Goal: Task Accomplishment & Management: Use online tool/utility

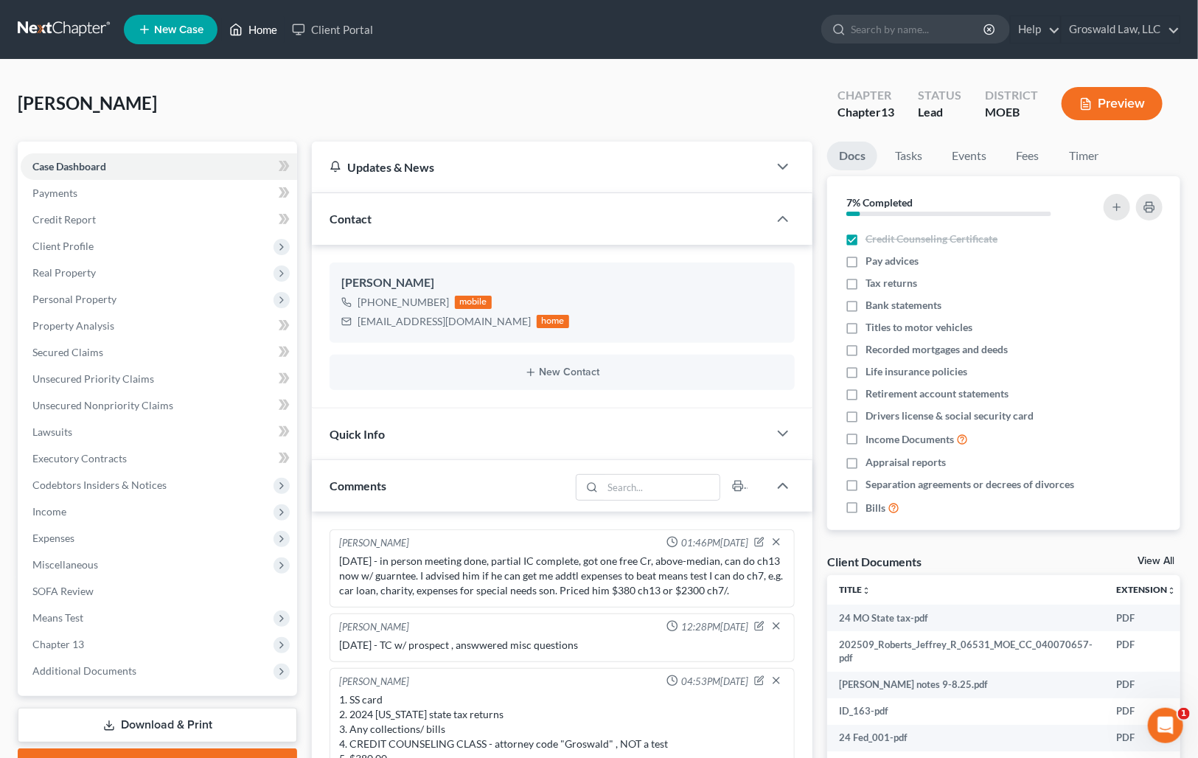
click at [270, 38] on link "Home" at bounding box center [253, 29] width 63 height 27
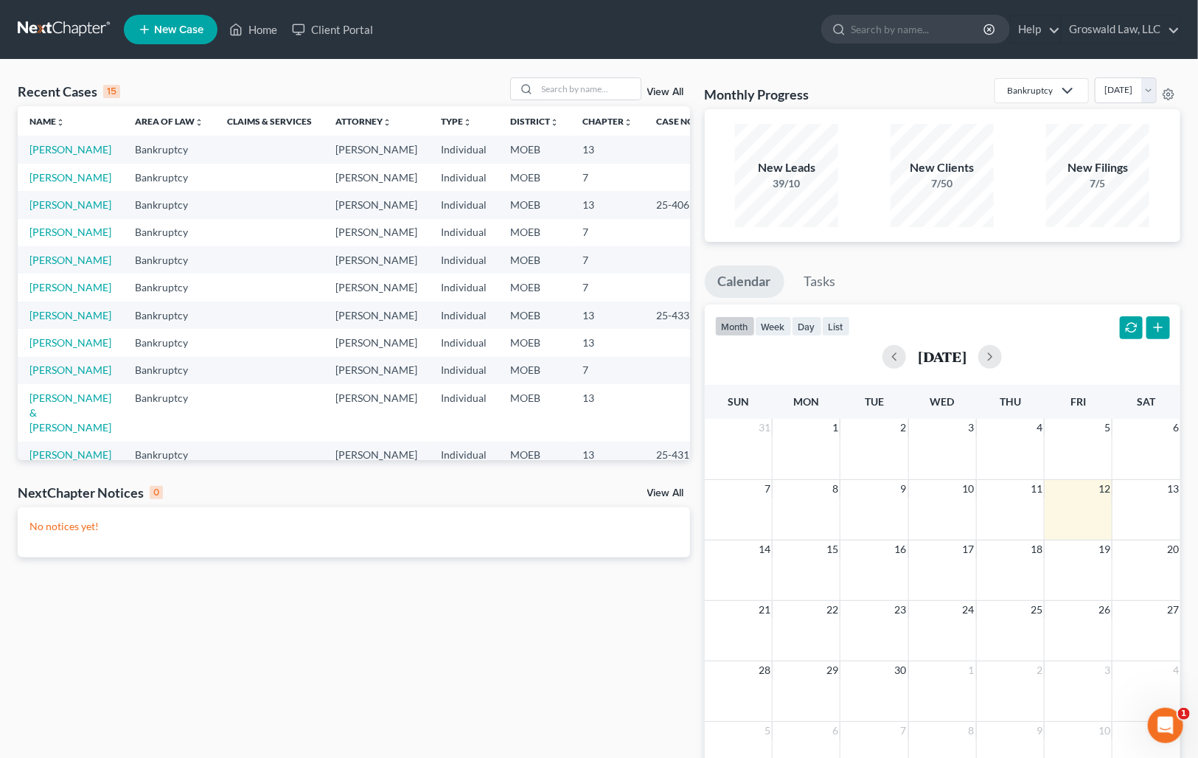
click at [1019, 271] on ul "Calendar Tasks" at bounding box center [942, 284] width 475 height 39
click at [599, 85] on input "search" at bounding box center [588, 88] width 103 height 21
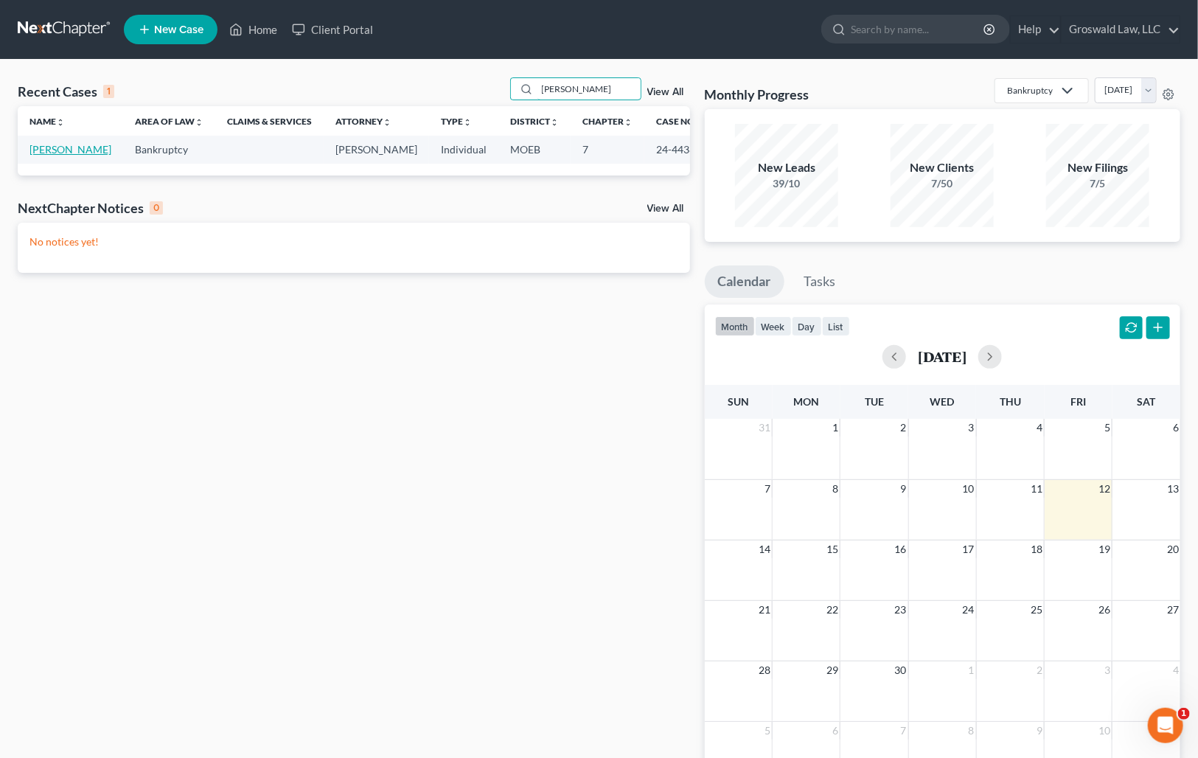
type input "[PERSON_NAME]"
click at [40, 155] on link "[PERSON_NAME]" at bounding box center [70, 149] width 82 height 13
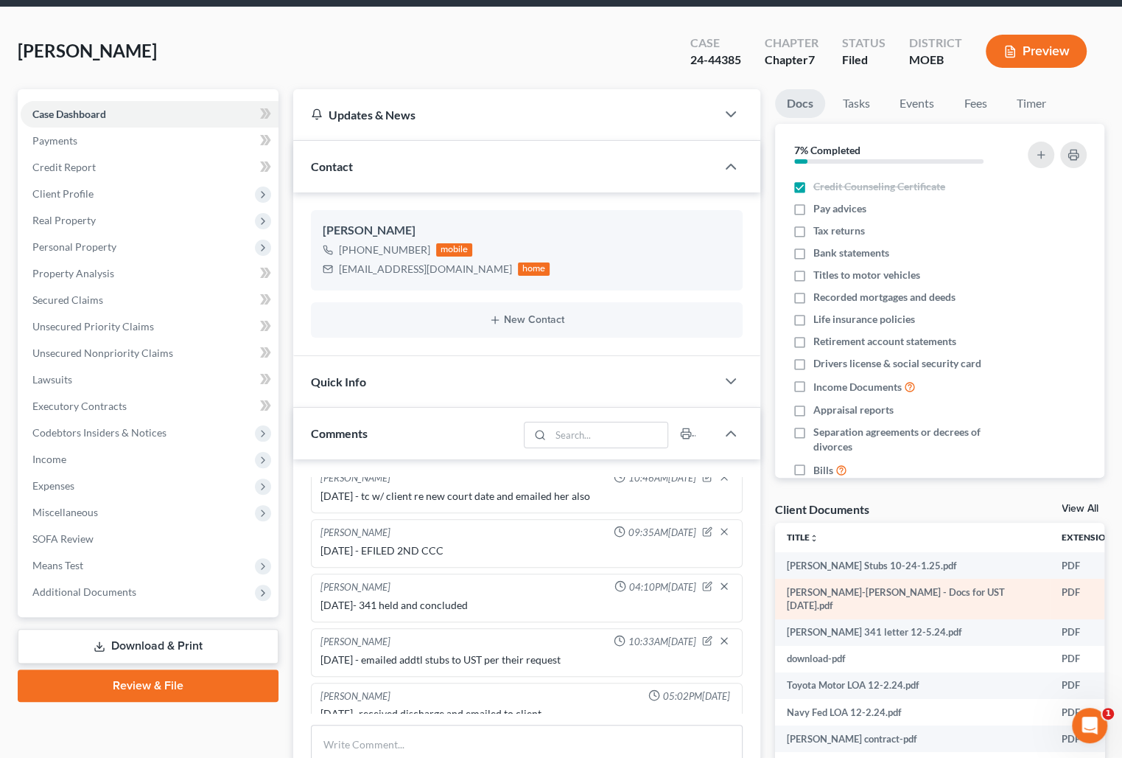
scroll to position [133, 0]
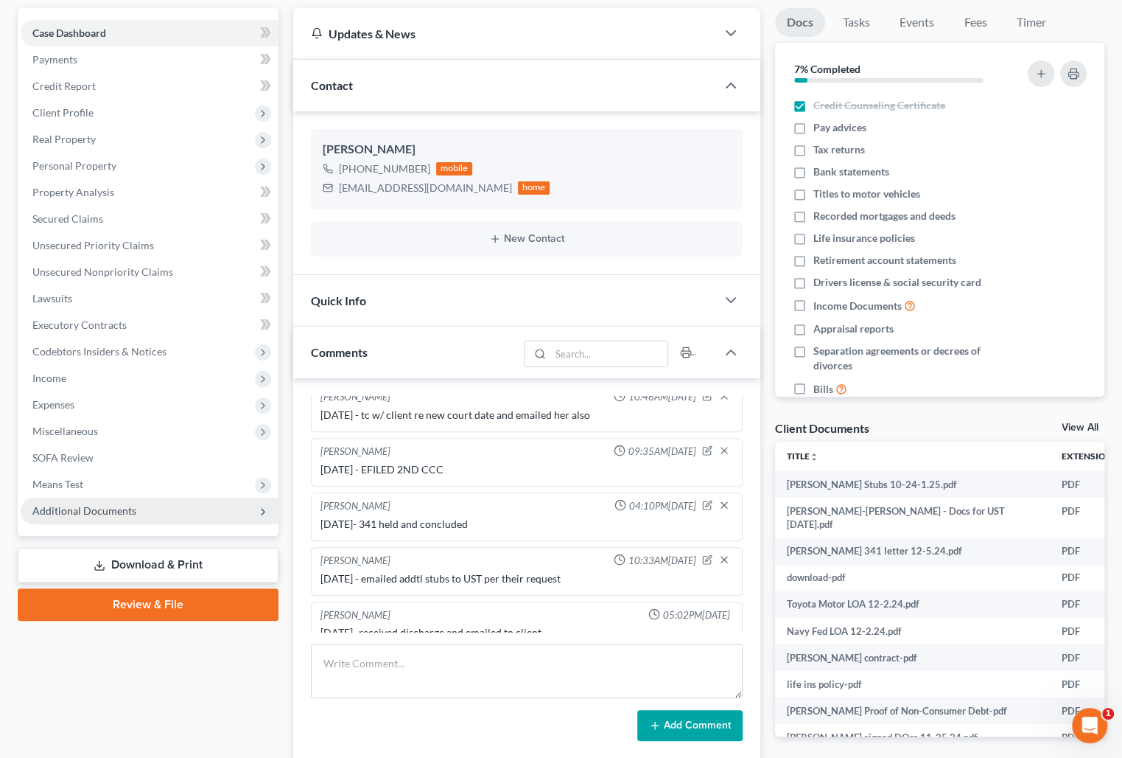
click at [88, 511] on span "Additional Documents" at bounding box center [84, 510] width 104 height 13
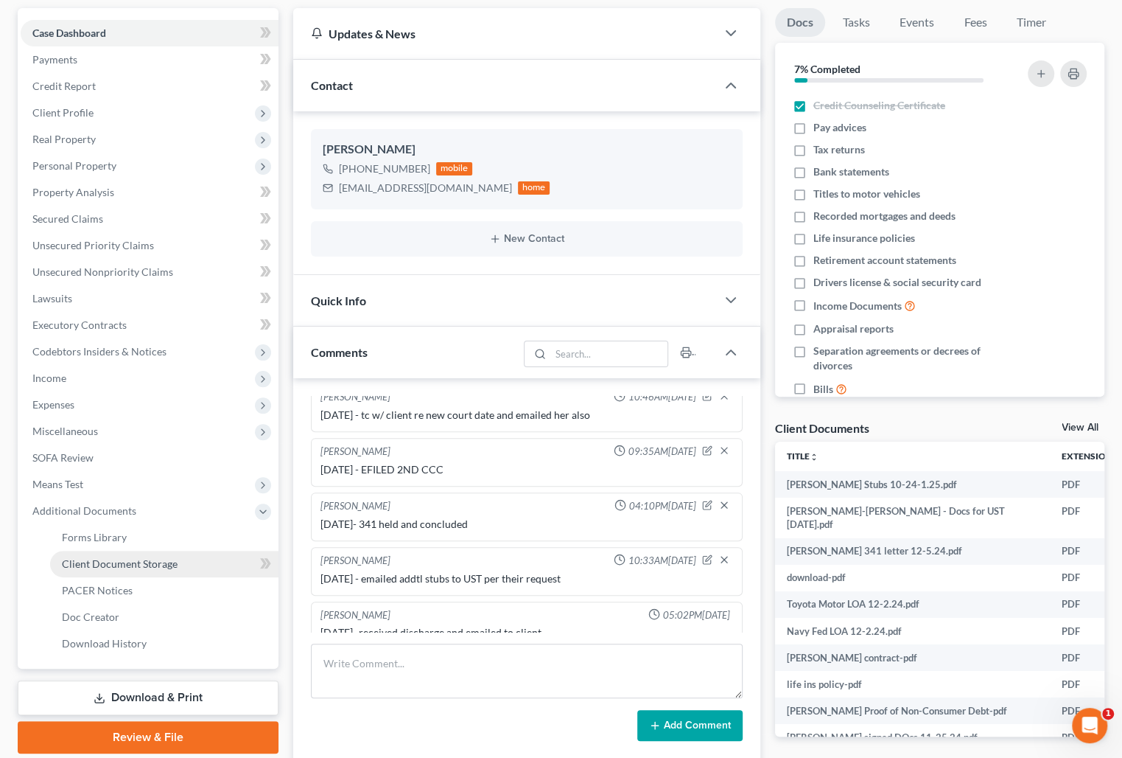
click at [131, 563] on span "Client Document Storage" at bounding box center [120, 563] width 116 height 13
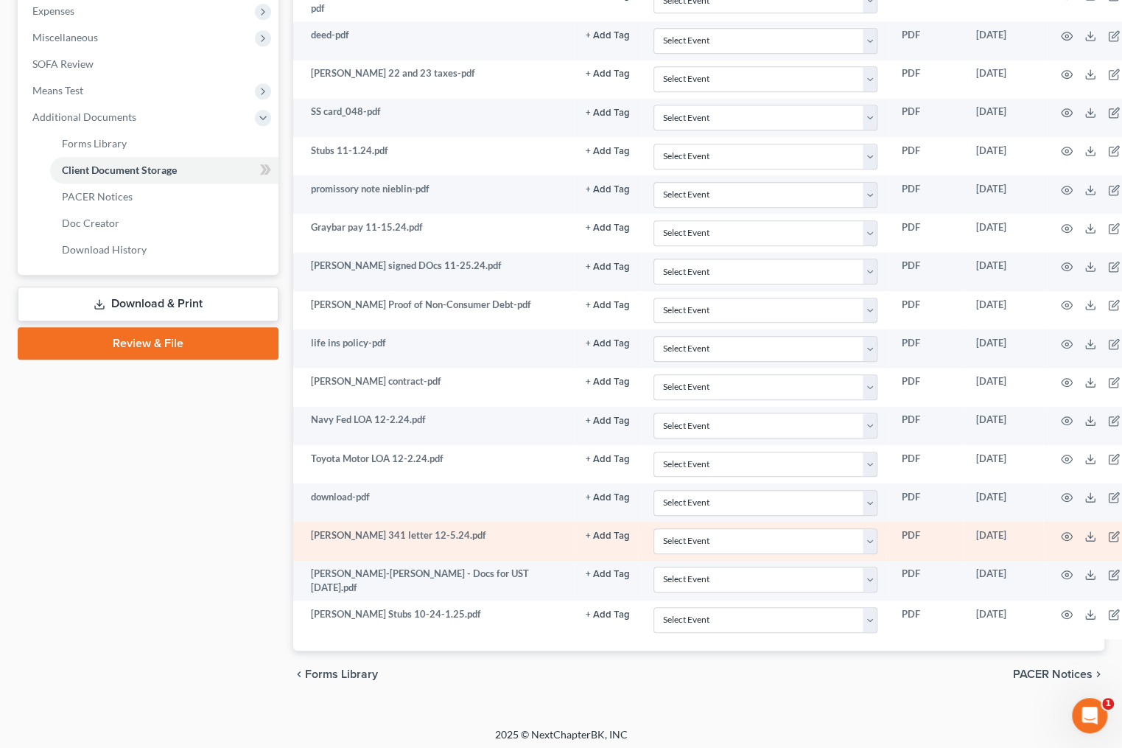
scroll to position [528, 0]
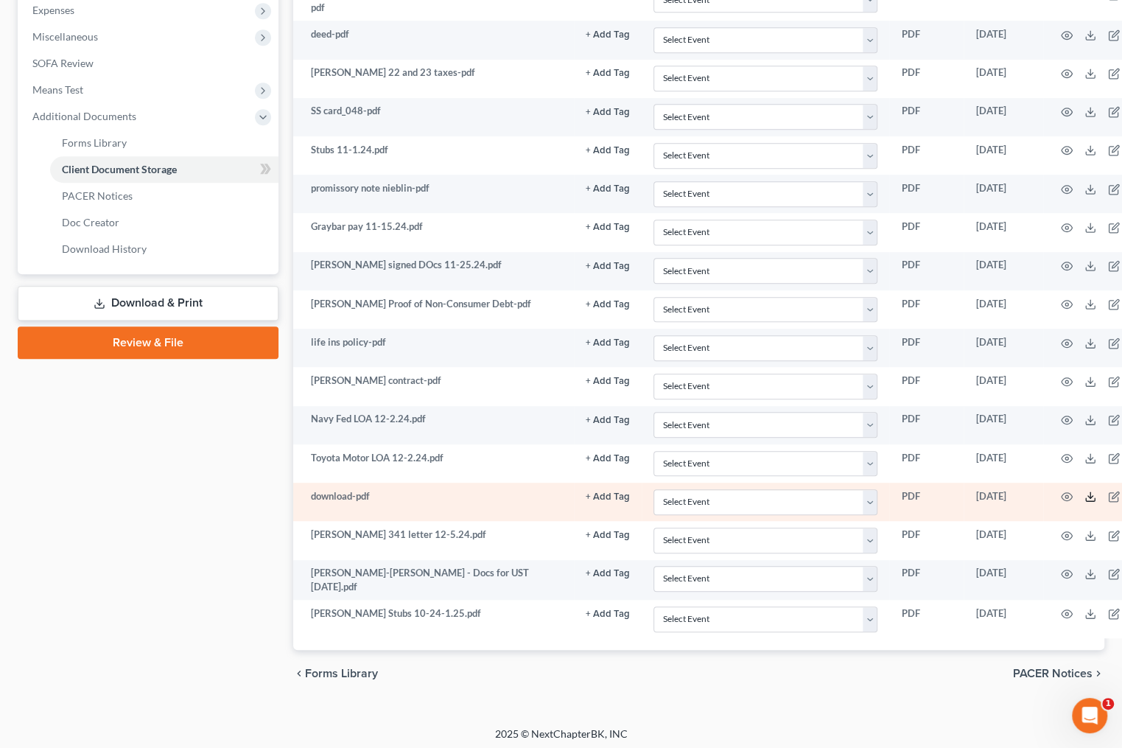
click at [1085, 492] on icon at bounding box center [1091, 497] width 12 height 12
click at [1061, 491] on icon "button" at bounding box center [1067, 497] width 12 height 12
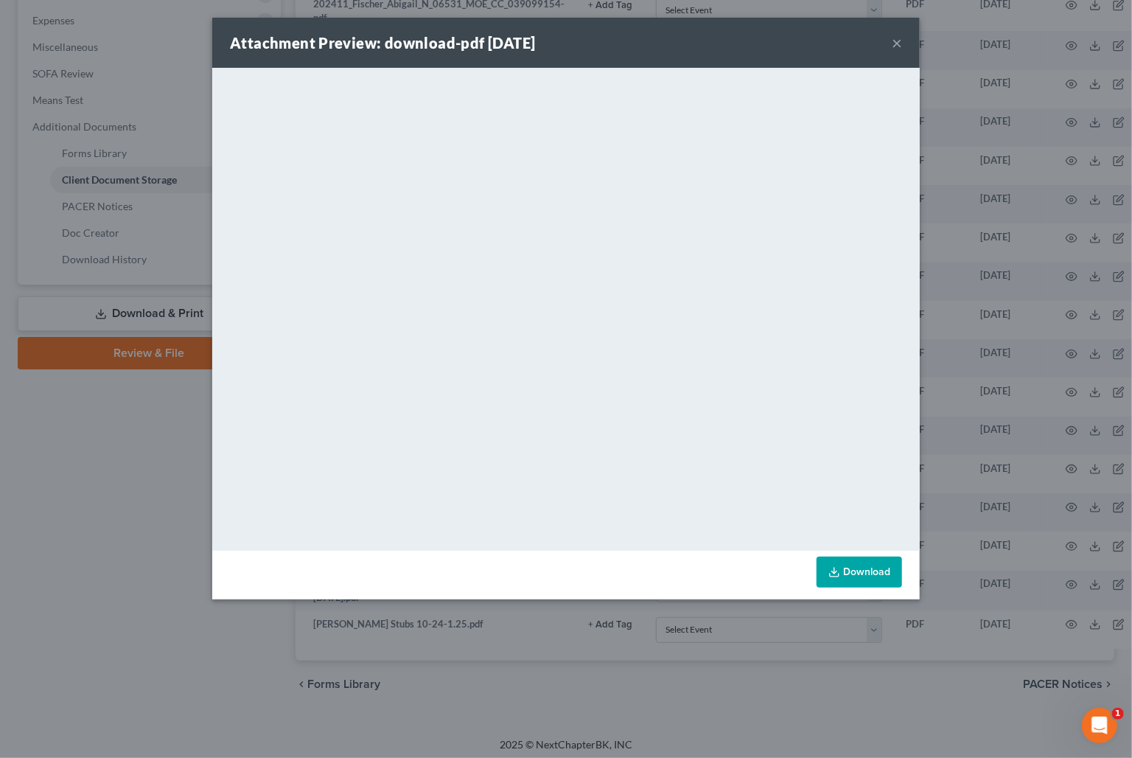
click at [896, 42] on button "×" at bounding box center [897, 43] width 10 height 18
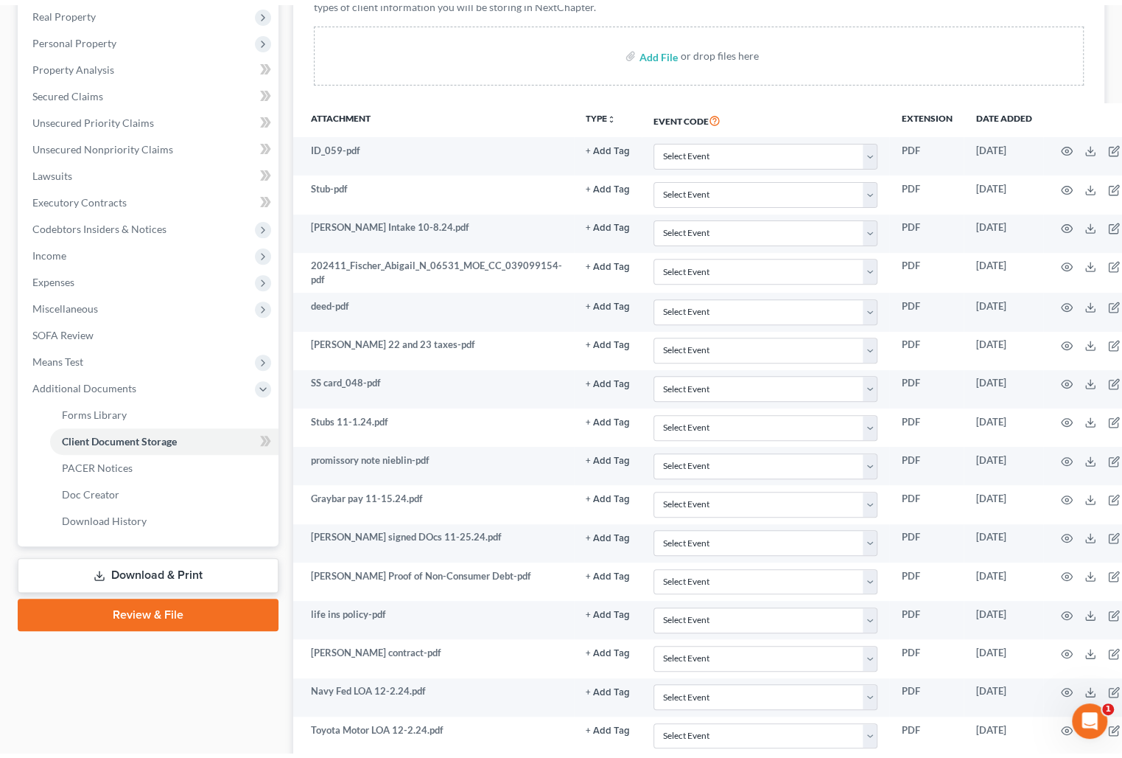
scroll to position [0, 0]
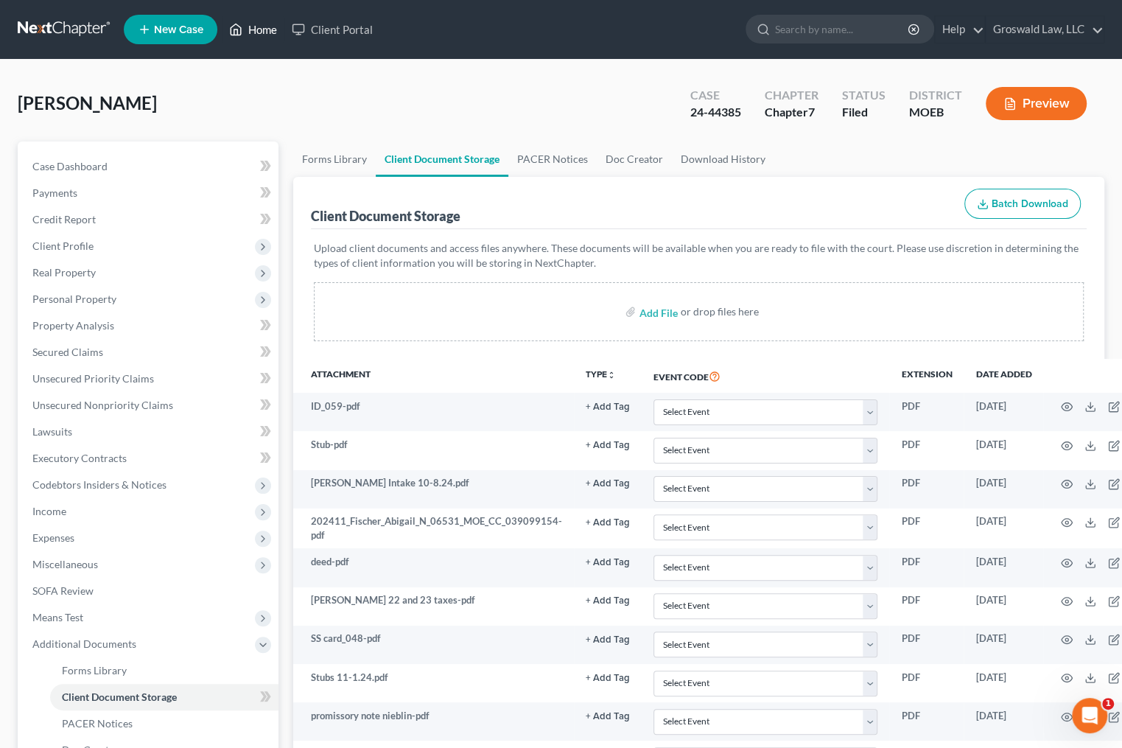
click at [254, 21] on link "Home" at bounding box center [253, 29] width 63 height 27
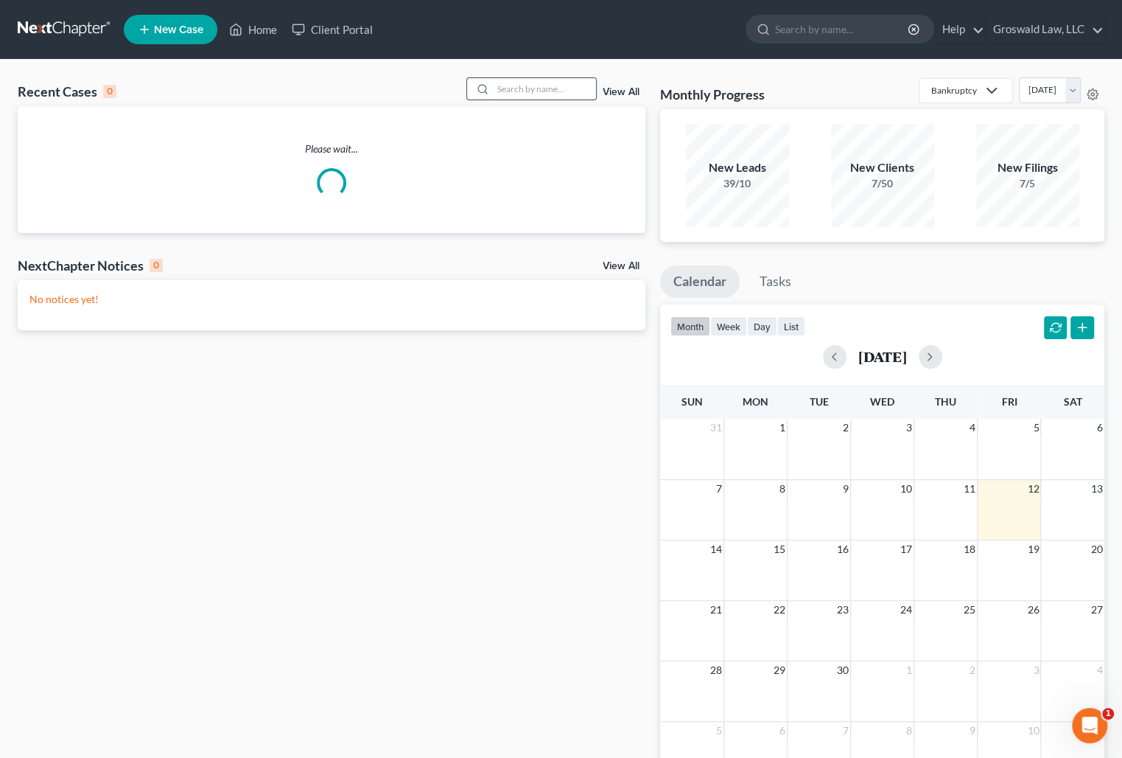
click at [494, 80] on input "search" at bounding box center [544, 88] width 103 height 21
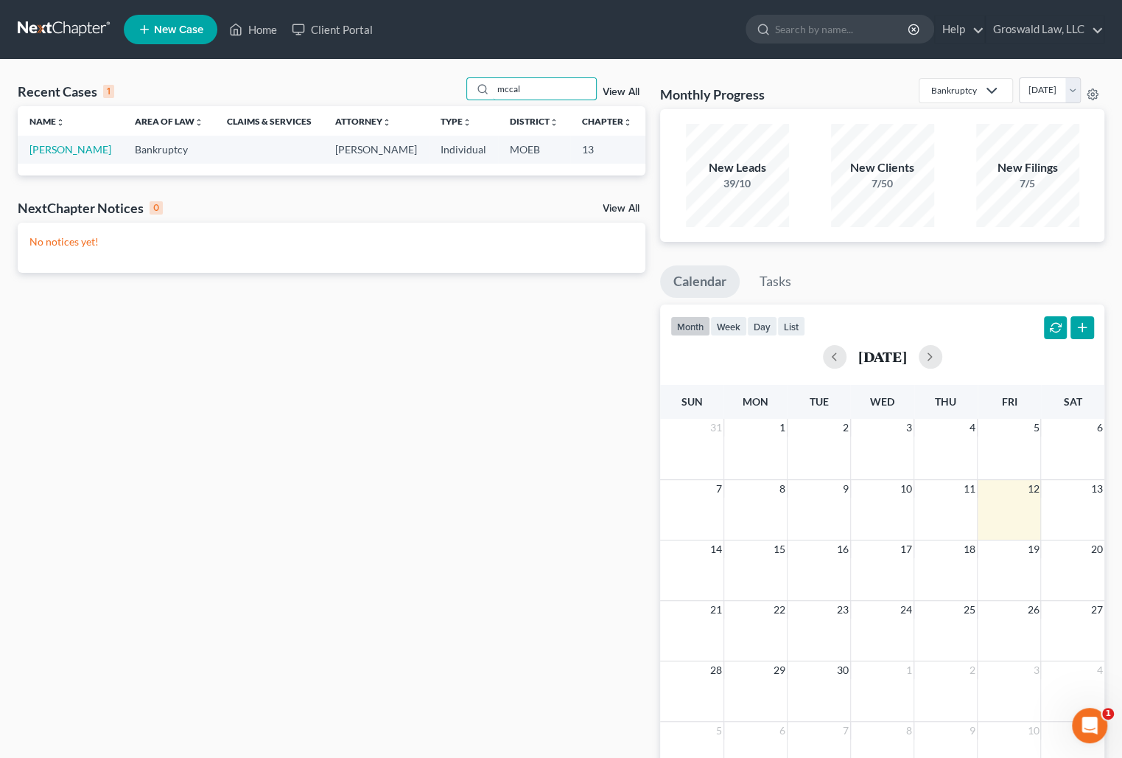
type input "mccal"
click at [61, 142] on td "[PERSON_NAME]" at bounding box center [70, 149] width 105 height 27
click at [60, 143] on link "[PERSON_NAME]" at bounding box center [70, 149] width 82 height 13
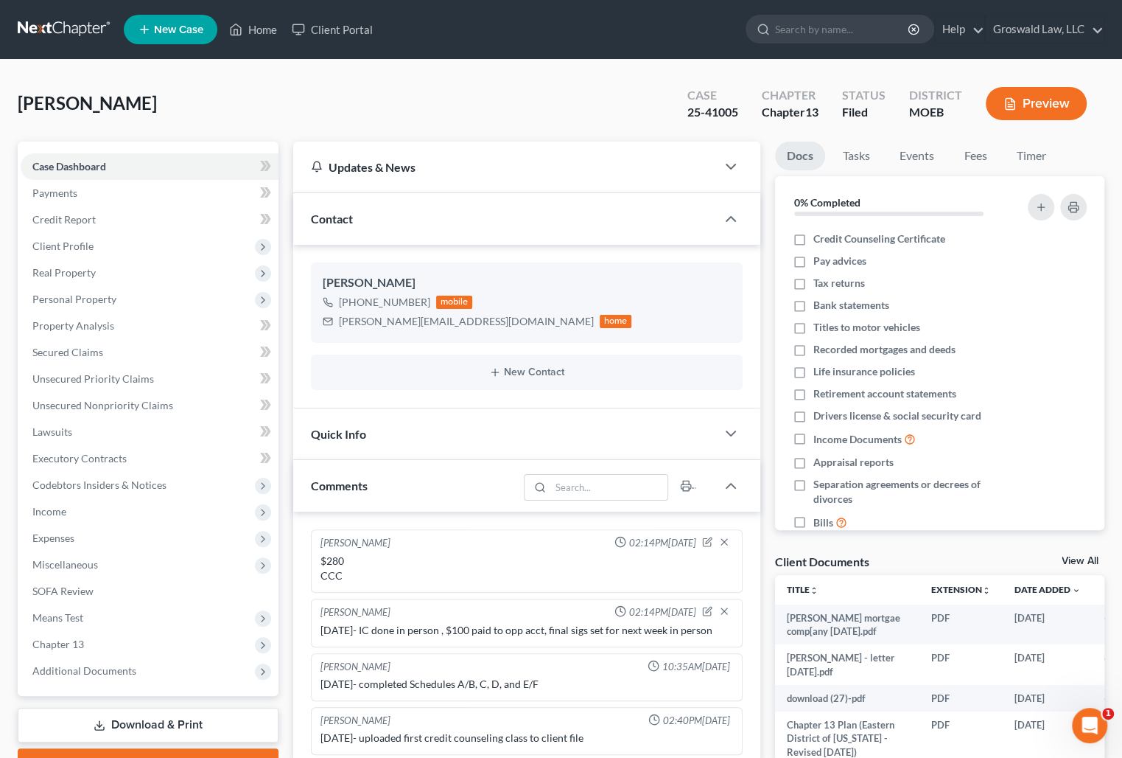
scroll to position [517, 0]
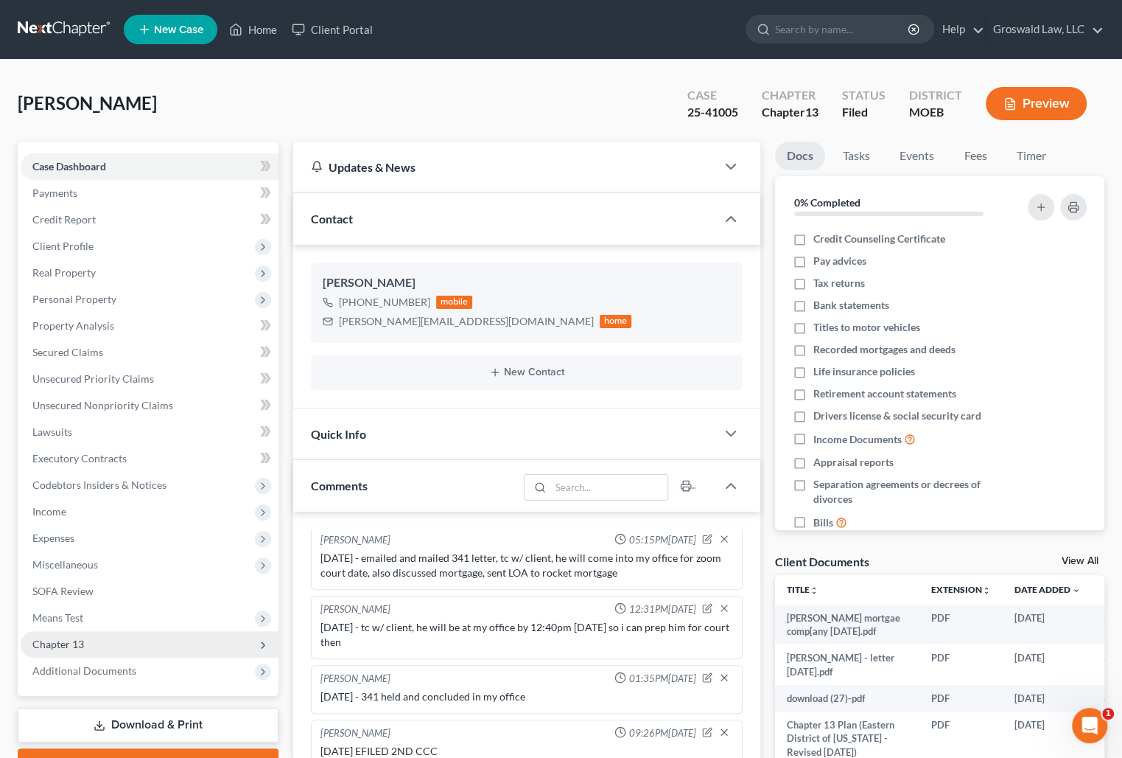
click at [98, 648] on span "Chapter 13" at bounding box center [150, 644] width 258 height 27
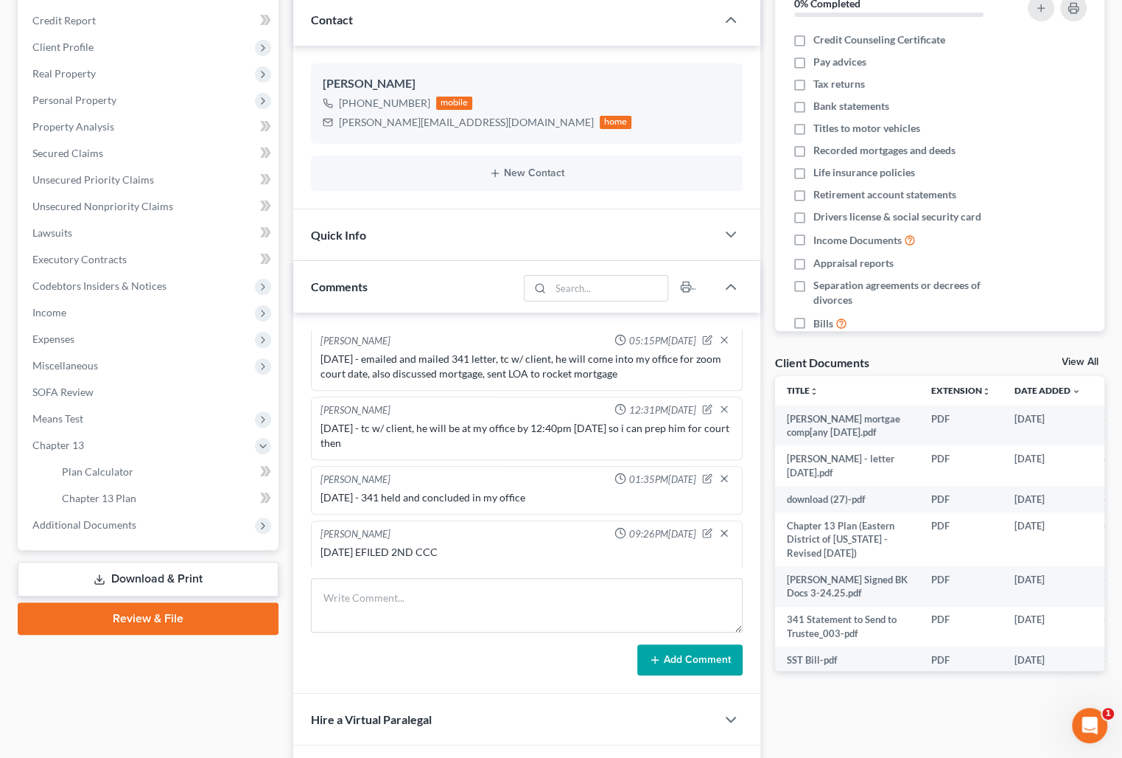
scroll to position [200, 0]
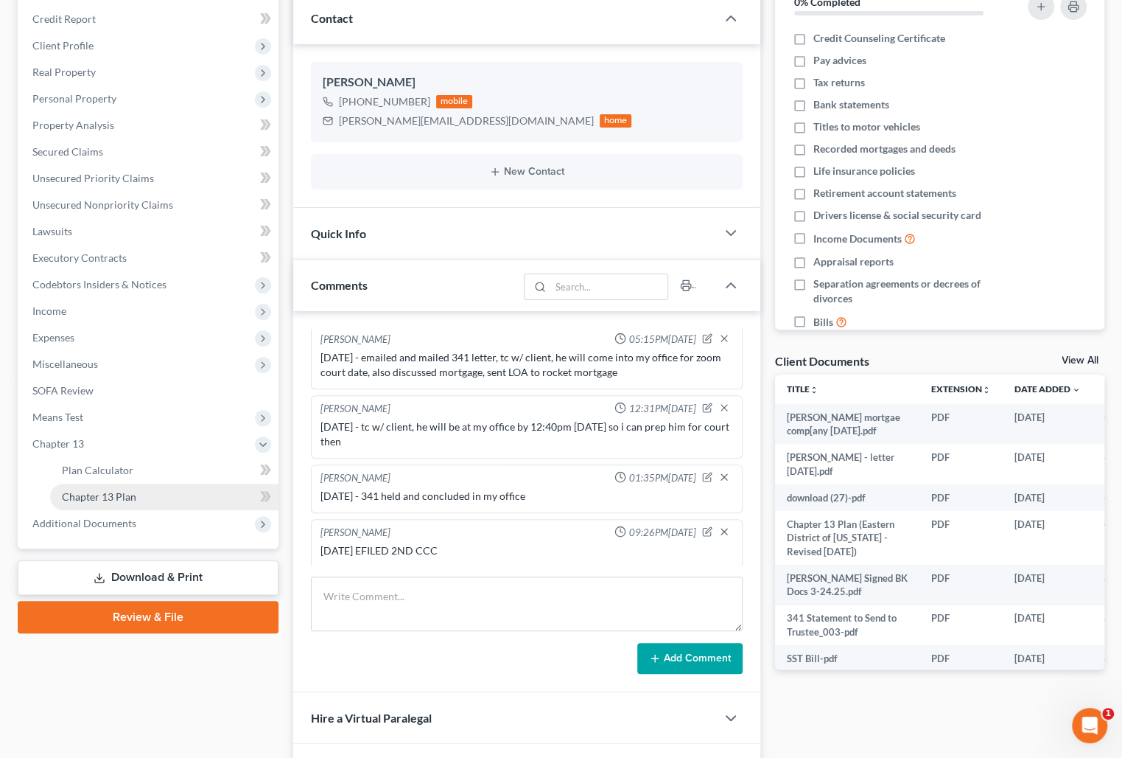
click at [122, 494] on span "Chapter 13 Plan" at bounding box center [99, 496] width 74 height 13
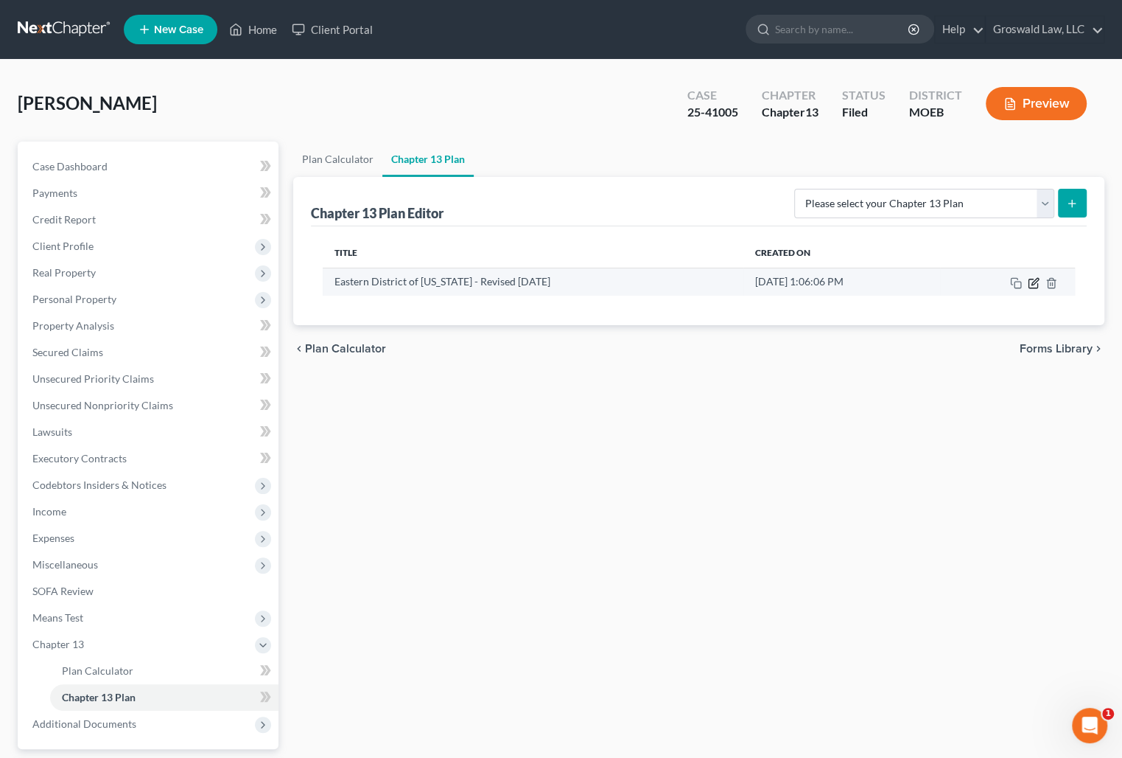
click at [1035, 284] on icon "button" at bounding box center [1034, 283] width 12 height 12
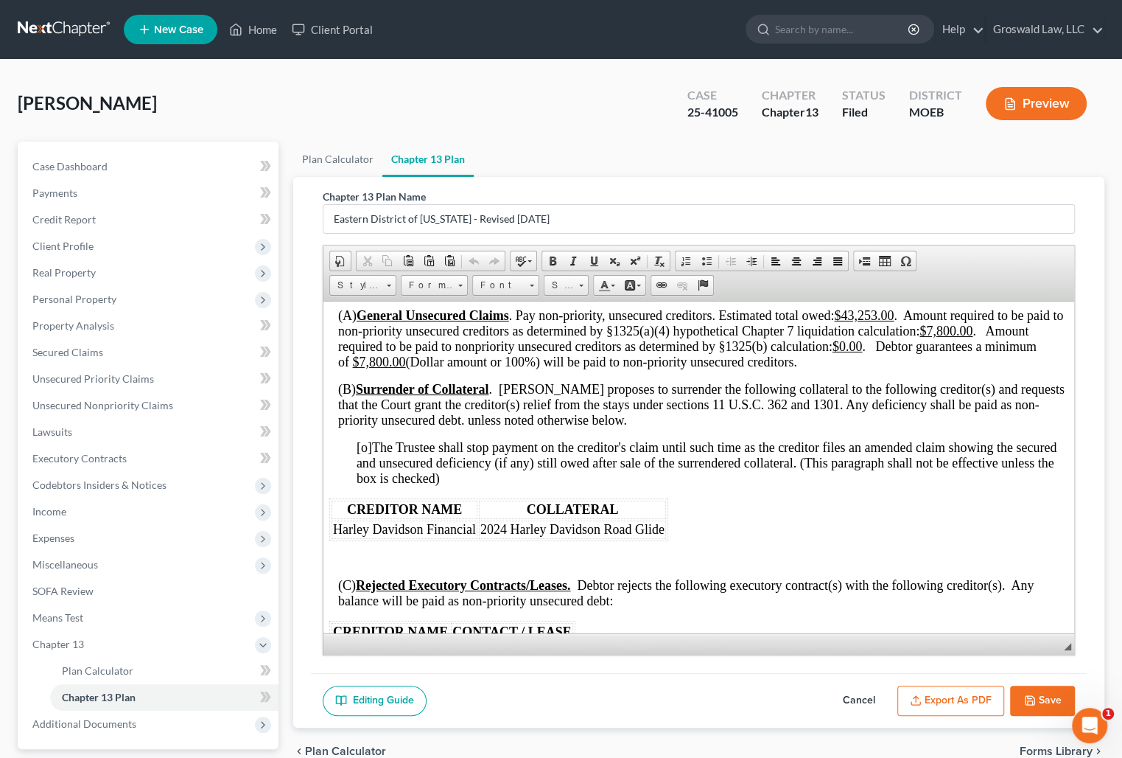
scroll to position [3282, 0]
